Goal: Check status: Check status

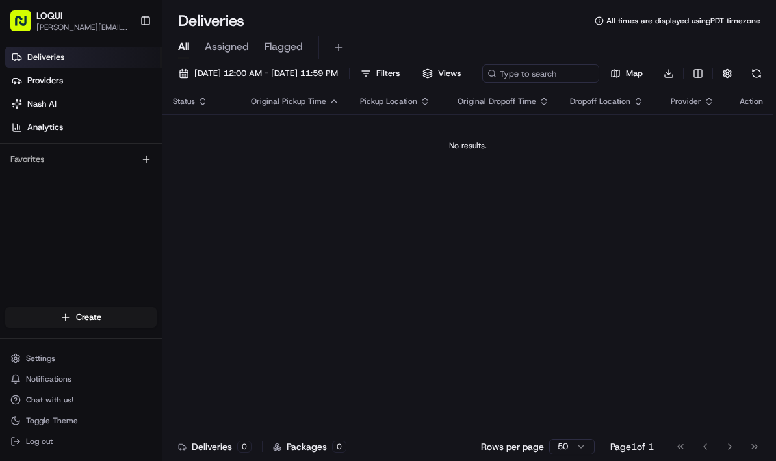
click at [226, 43] on span "Assigned" at bounding box center [227, 47] width 44 height 16
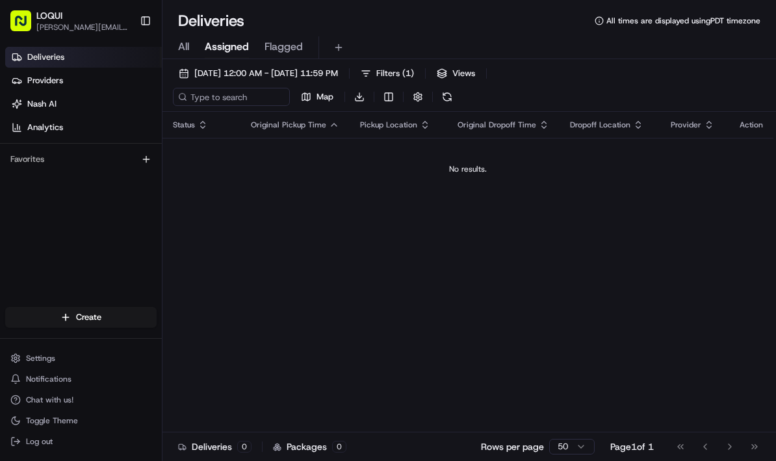
click at [280, 47] on span "Flagged" at bounding box center [284, 47] width 38 height 16
click at [232, 44] on span "Assigned" at bounding box center [227, 47] width 44 height 16
click at [416, 73] on button "Filters ( 1 )" at bounding box center [387, 73] width 65 height 18
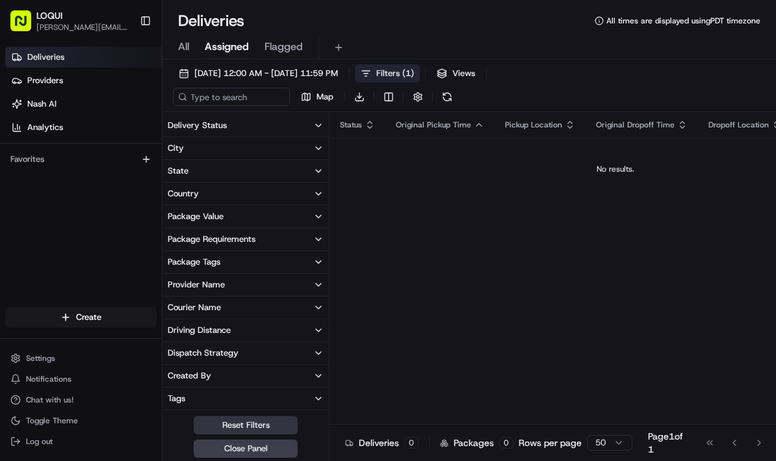
click at [246, 425] on button "Reset Filters" at bounding box center [246, 425] width 104 height 18
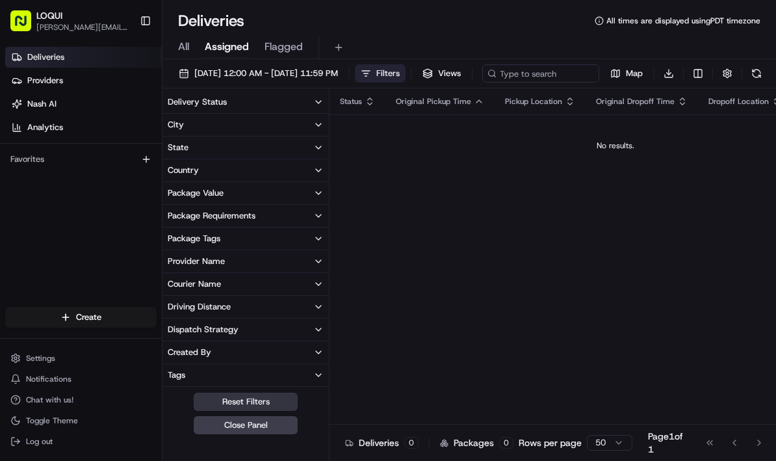
click at [246, 411] on button "Reset Filters" at bounding box center [246, 402] width 104 height 18
click at [278, 67] on button "[DATE] 12:00 AM - [DATE] 11:59 PM" at bounding box center [258, 73] width 171 height 18
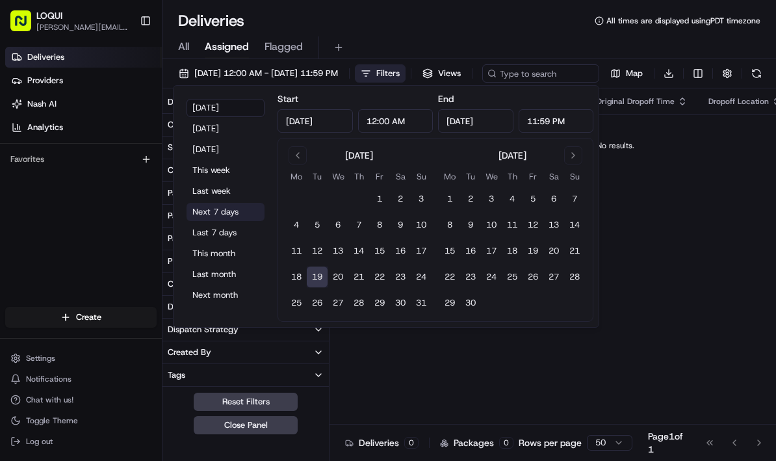
click at [224, 213] on button "Next 7 days" at bounding box center [226, 212] width 78 height 18
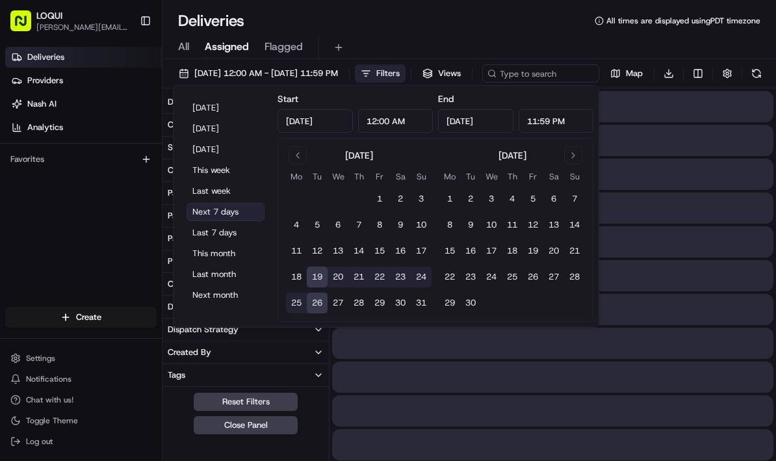
type input "[DATE]"
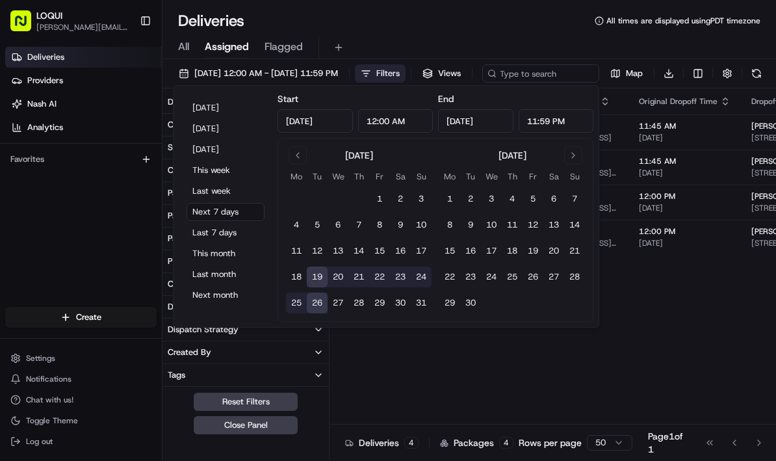
click at [400, 25] on div "Deliveries All times are displayed using PDT timezone" at bounding box center [470, 20] width 614 height 21
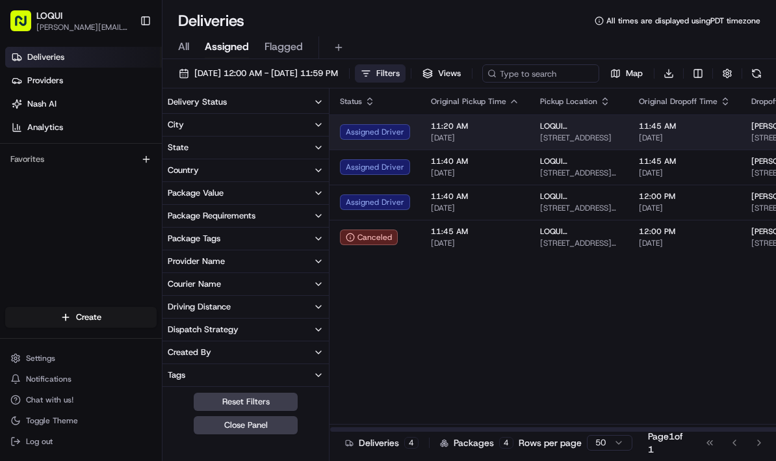
click at [492, 131] on span "11:20 AM" at bounding box center [475, 126] width 88 height 10
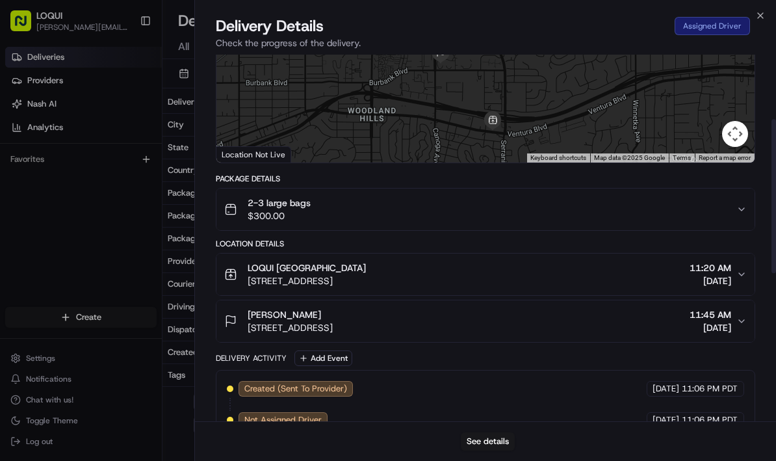
scroll to position [155, 0]
